Goal: Navigation & Orientation: Find specific page/section

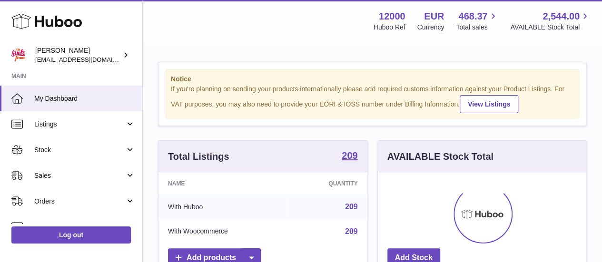
scroll to position [149, 209]
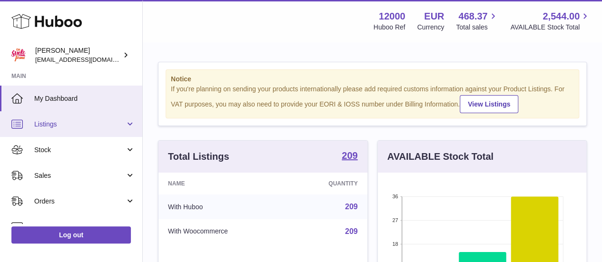
click at [85, 126] on span "Listings" at bounding box center [79, 124] width 91 height 9
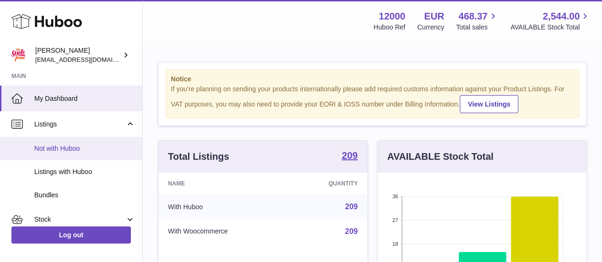
click at [97, 155] on link "Not with Huboo" at bounding box center [71, 148] width 142 height 23
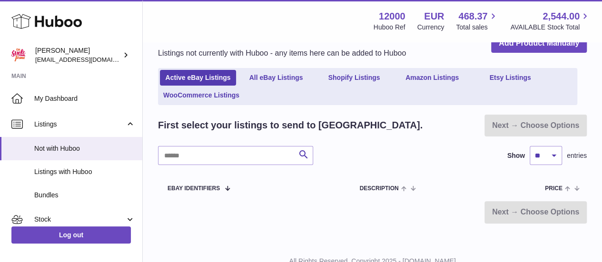
scroll to position [35, 0]
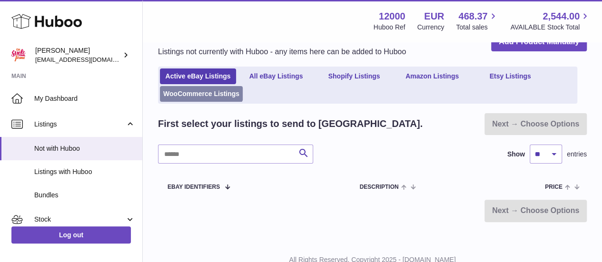
click at [222, 97] on link "WooCommerce Listings" at bounding box center [201, 94] width 83 height 16
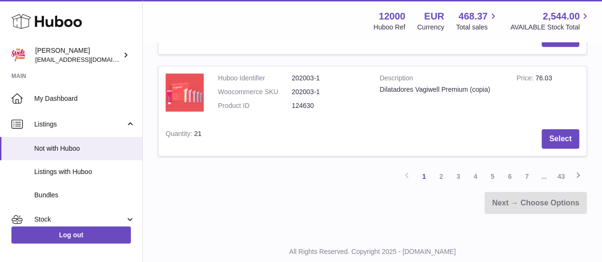
scroll to position [1245, 0]
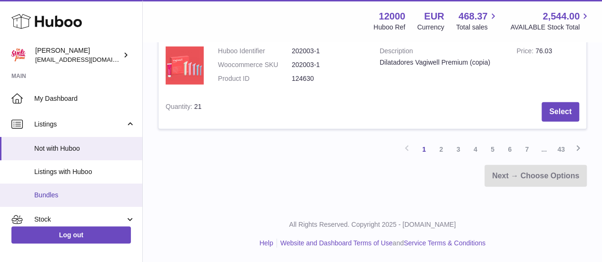
click at [75, 189] on link "Bundles" at bounding box center [71, 195] width 142 height 23
